Goal: Task Accomplishment & Management: Use online tool/utility

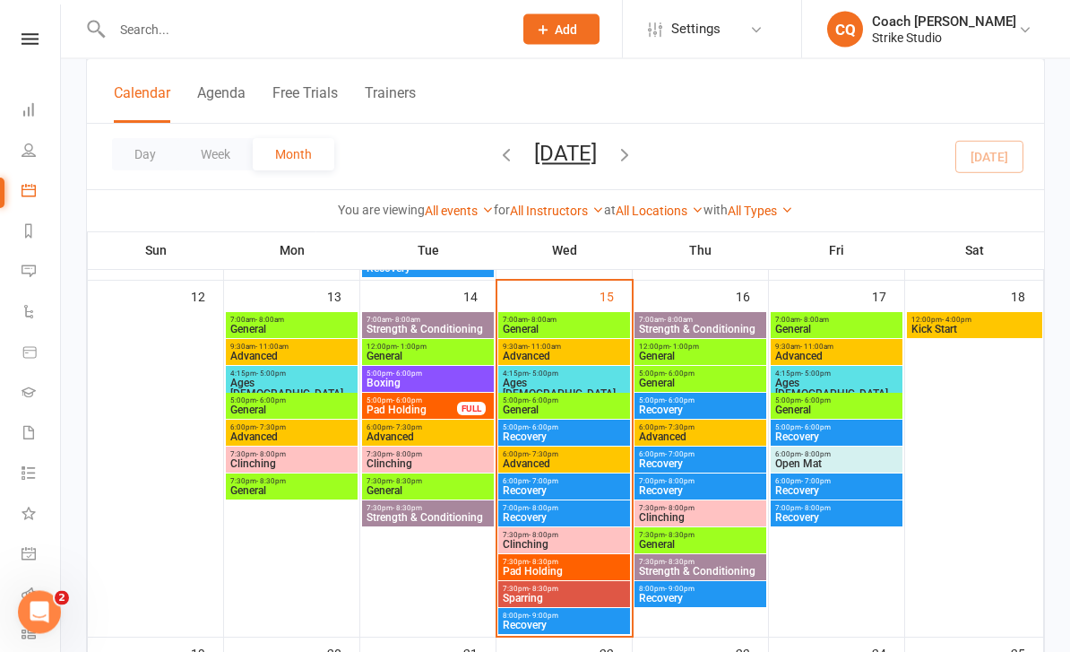
click at [580, 354] on span "Advanced" at bounding box center [564, 356] width 125 height 11
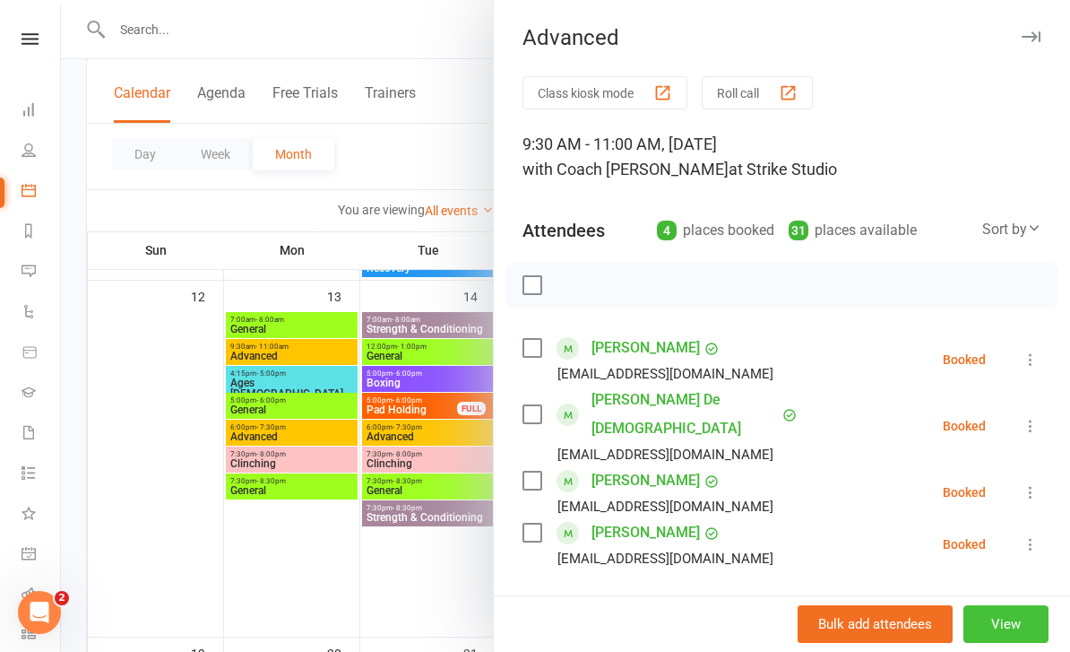
click at [1002, 632] on button "View" at bounding box center [1005, 624] width 85 height 38
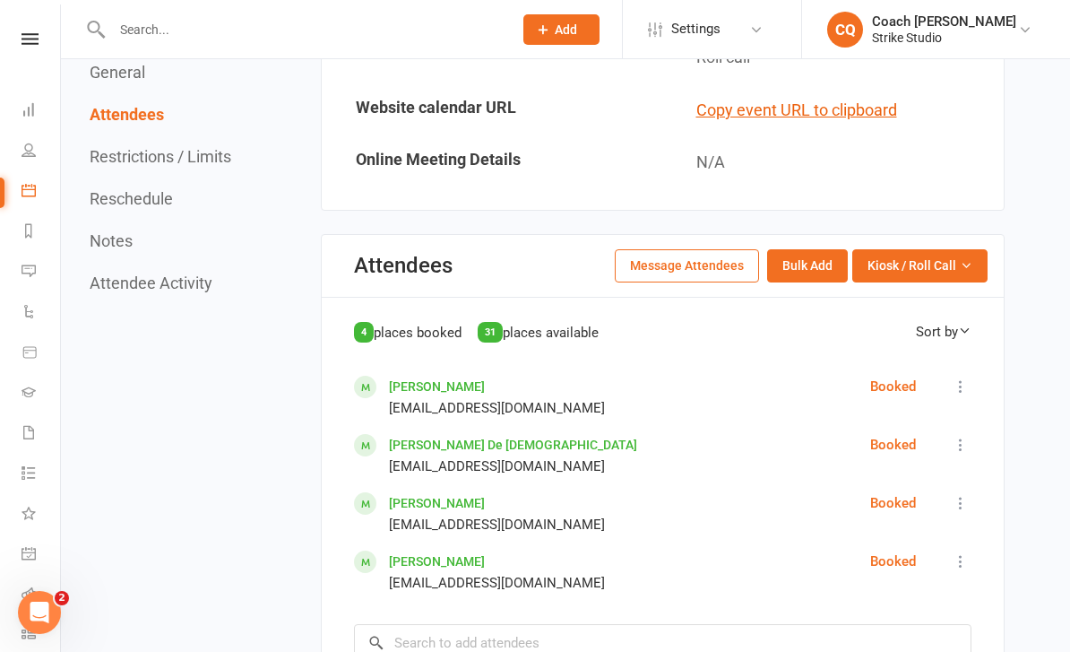
scroll to position [1073, 0]
click at [946, 256] on span "Kiosk / Roll Call" at bounding box center [912, 266] width 89 height 20
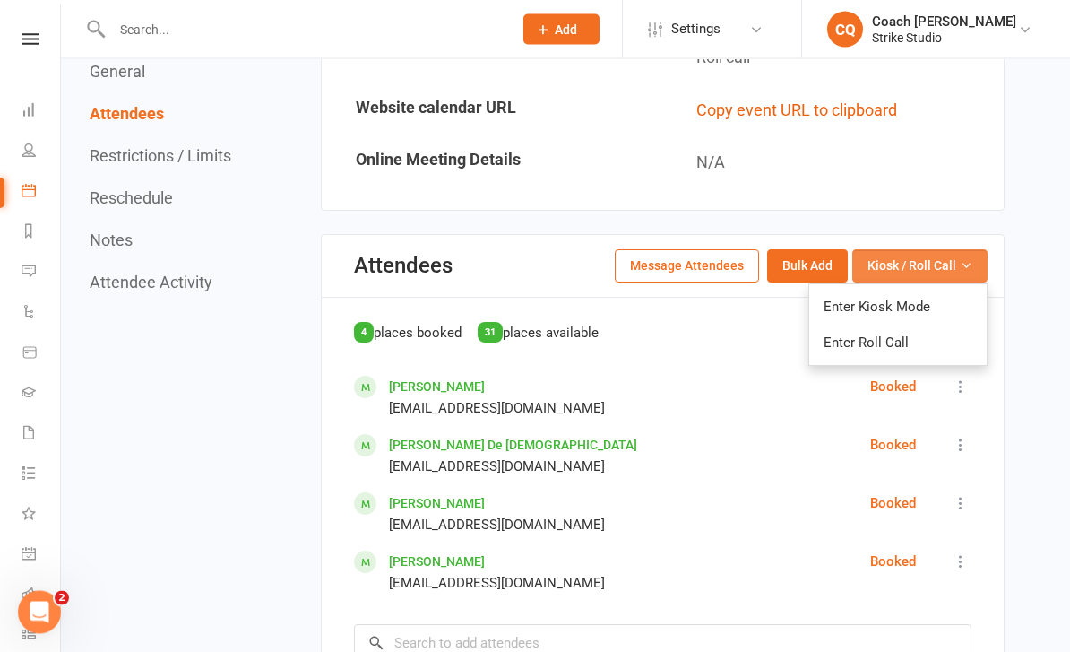
scroll to position [1074, 0]
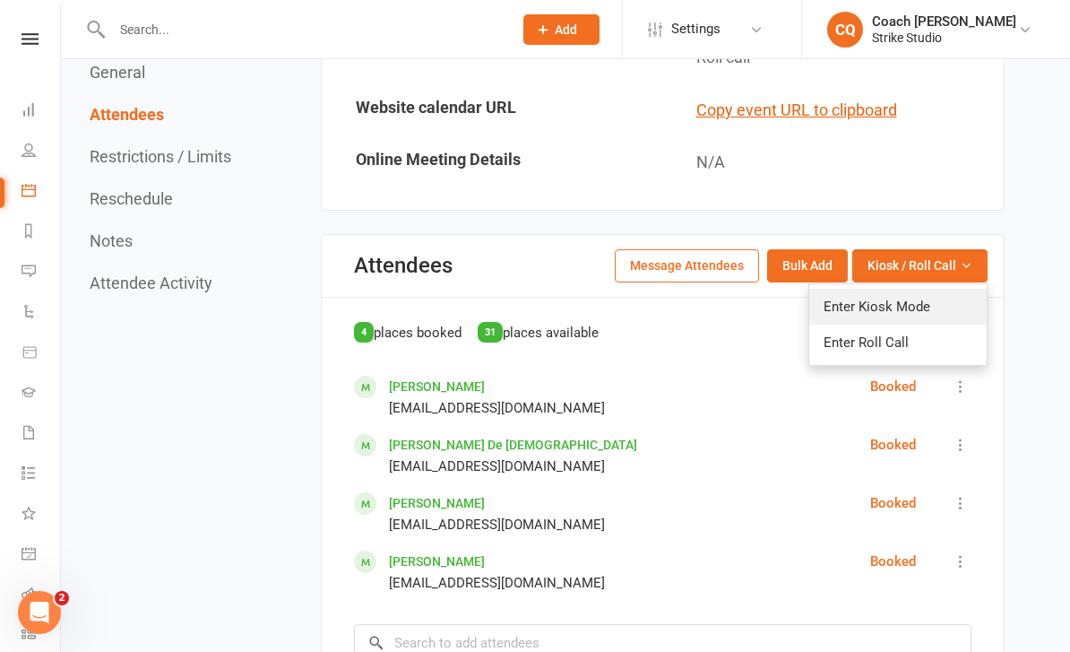
click at [904, 289] on link "Enter Kiosk Mode" at bounding box center [897, 307] width 177 height 36
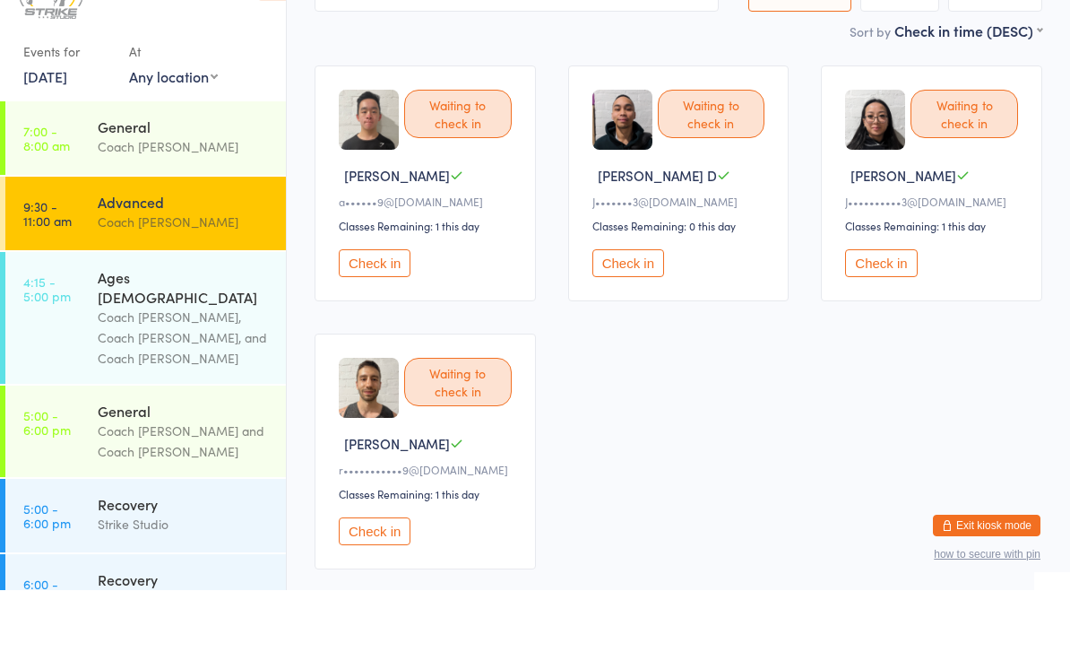
scroll to position [90, 0]
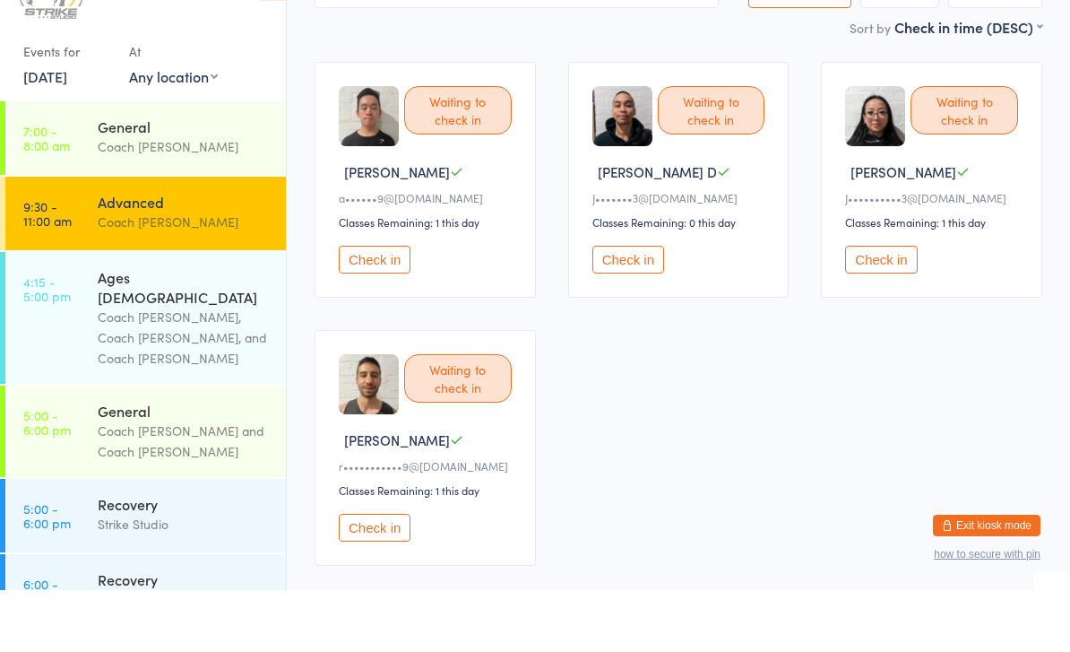
click at [385, 575] on button "Check in" at bounding box center [375, 589] width 72 height 28
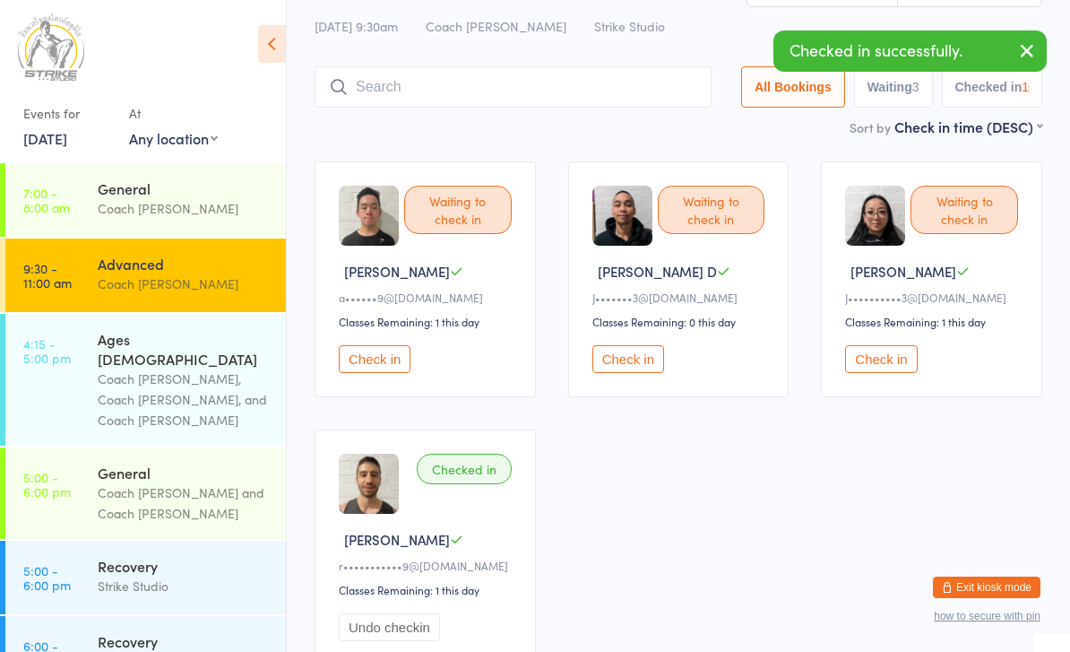
scroll to position [51, 0]
click at [591, 94] on input "search" at bounding box center [513, 87] width 397 height 41
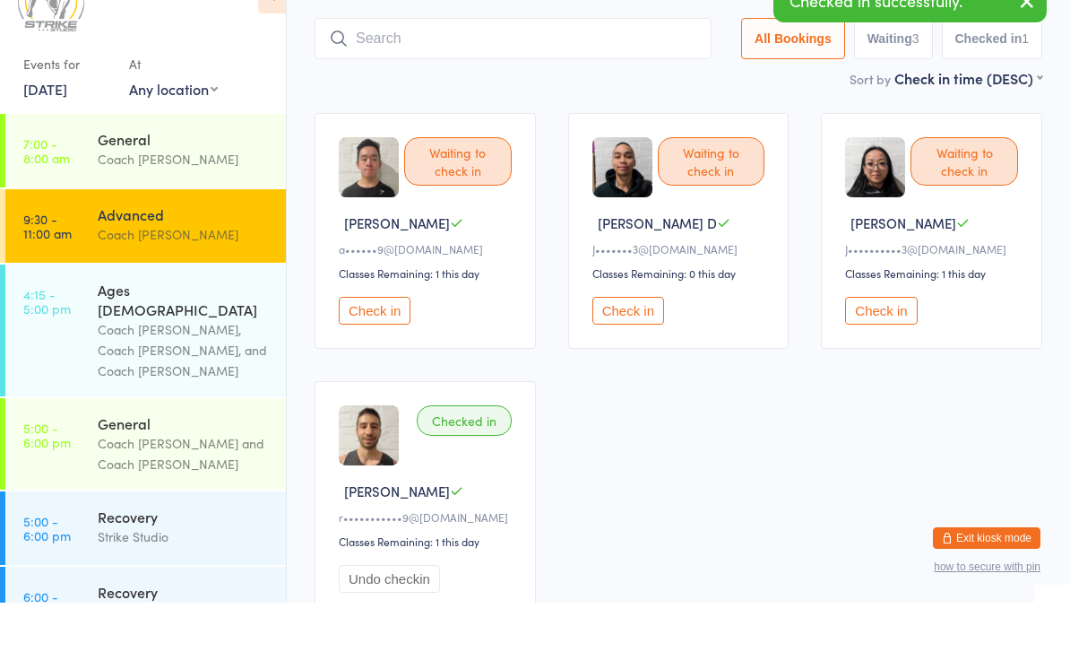
scroll to position [58, 0]
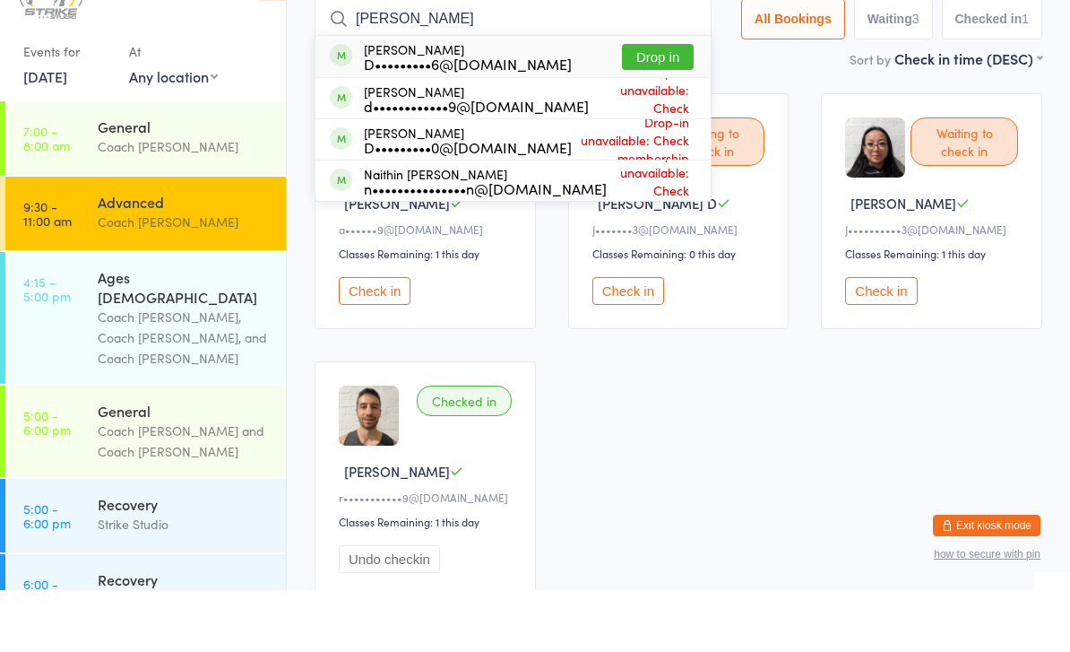
type input "[PERSON_NAME]"
click at [671, 106] on button "Drop in" at bounding box center [658, 119] width 72 height 26
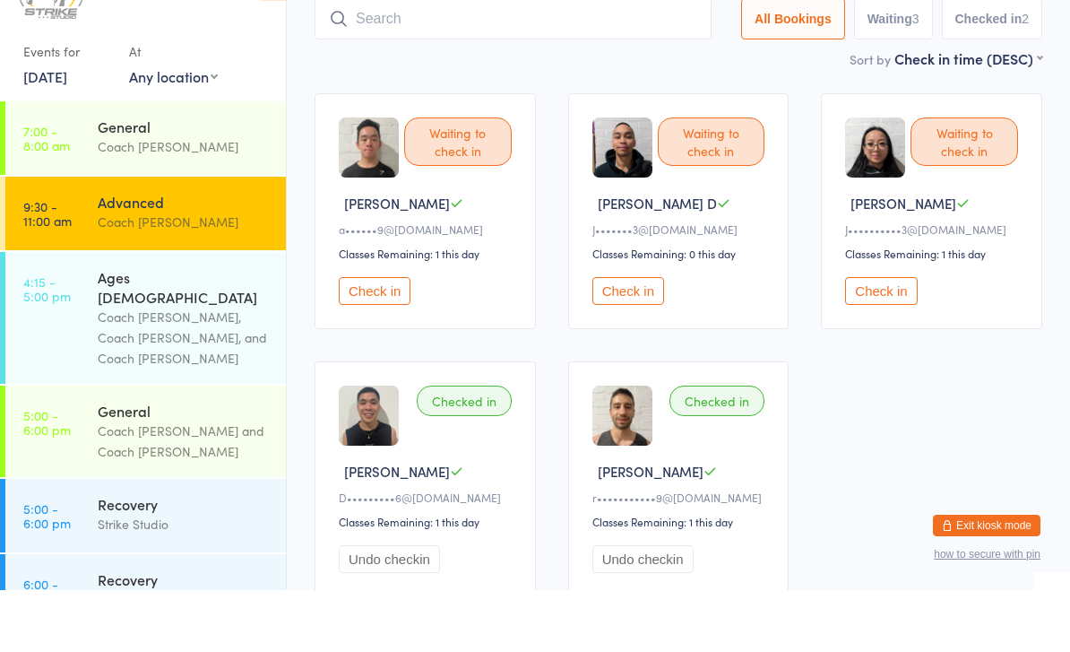
click at [364, 339] on button "Check in" at bounding box center [375, 353] width 72 height 28
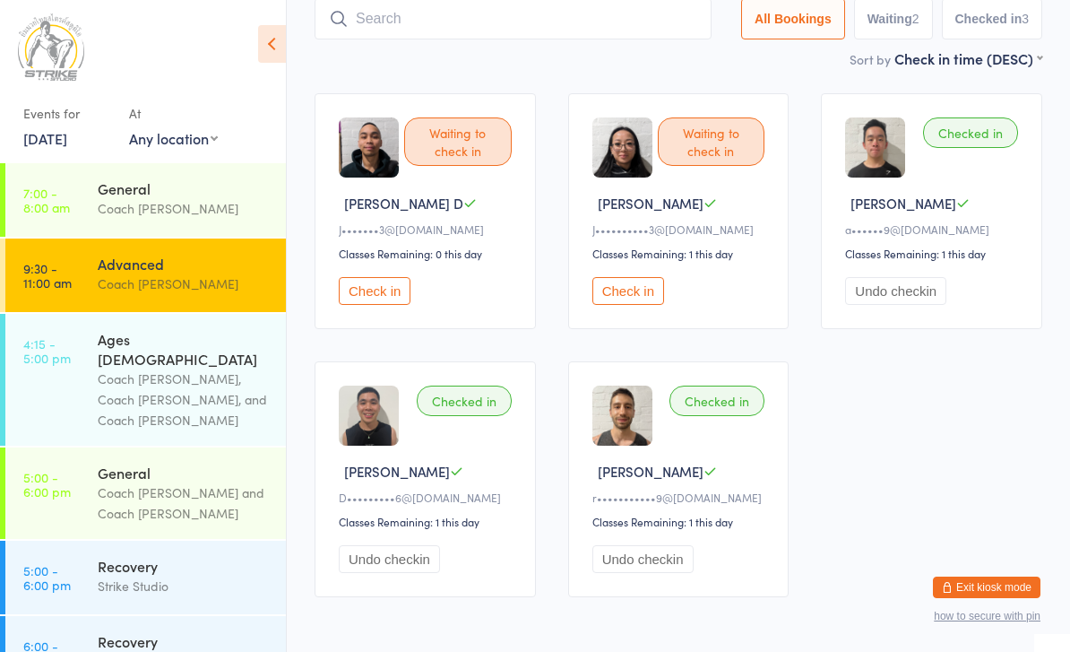
click at [364, 294] on button "Check in" at bounding box center [375, 291] width 72 height 28
